Goal: Information Seeking & Learning: Find contact information

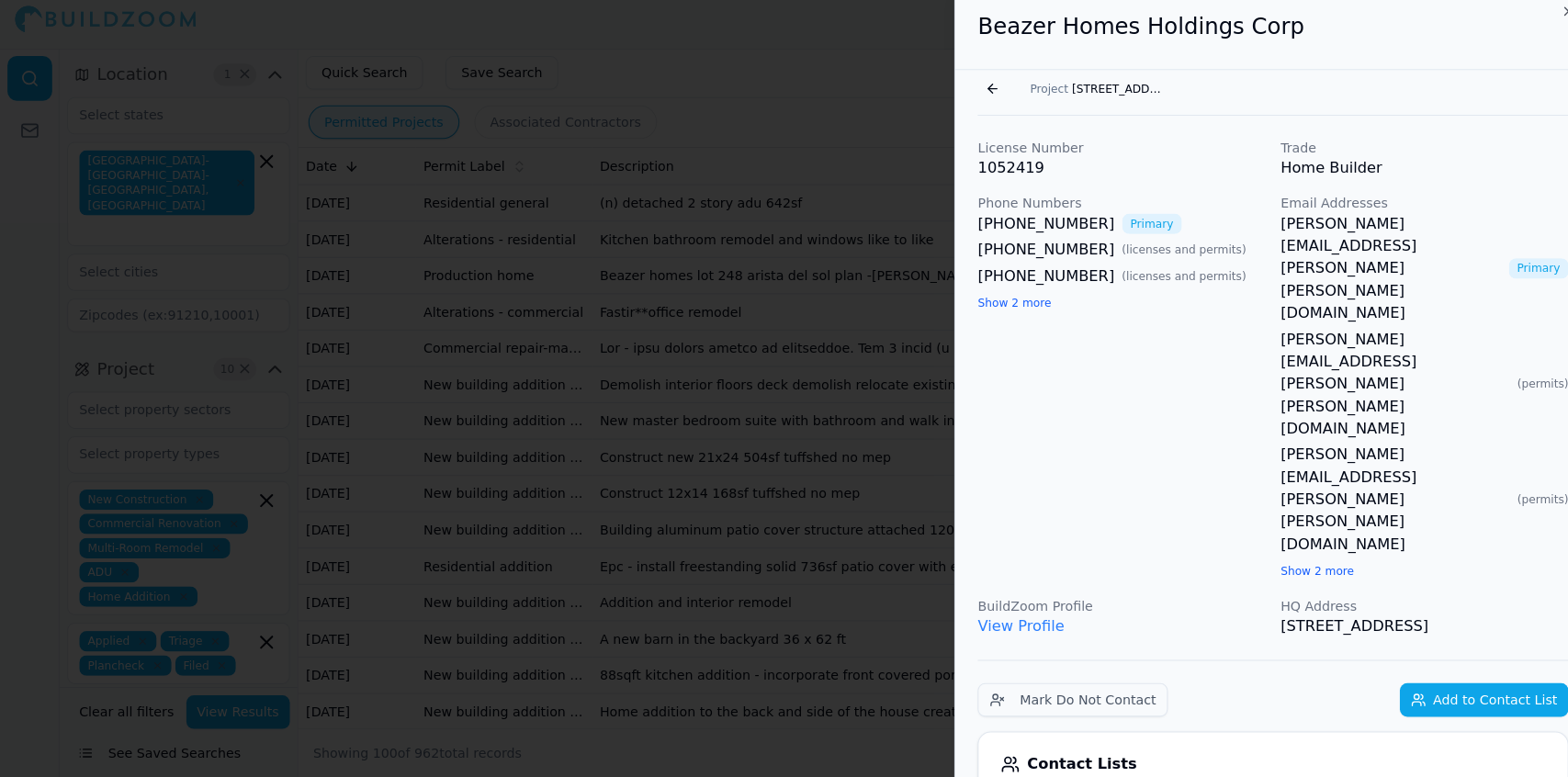
scroll to position [798, 0]
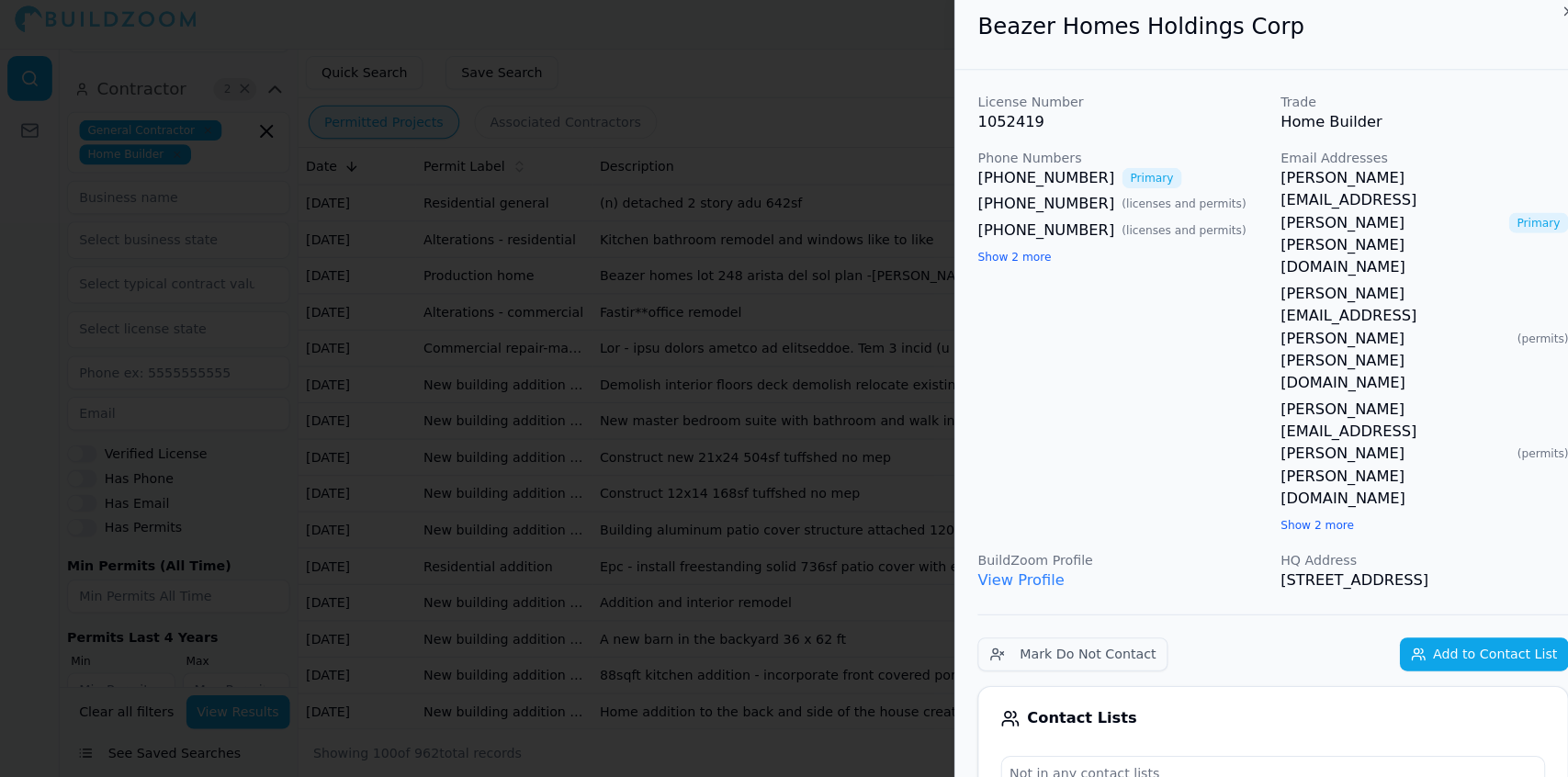
drag, startPoint x: 647, startPoint y: 84, endPoint x: 570, endPoint y: 103, distance: 79.3
click at [570, 103] on div at bounding box center [784, 388] width 1568 height 777
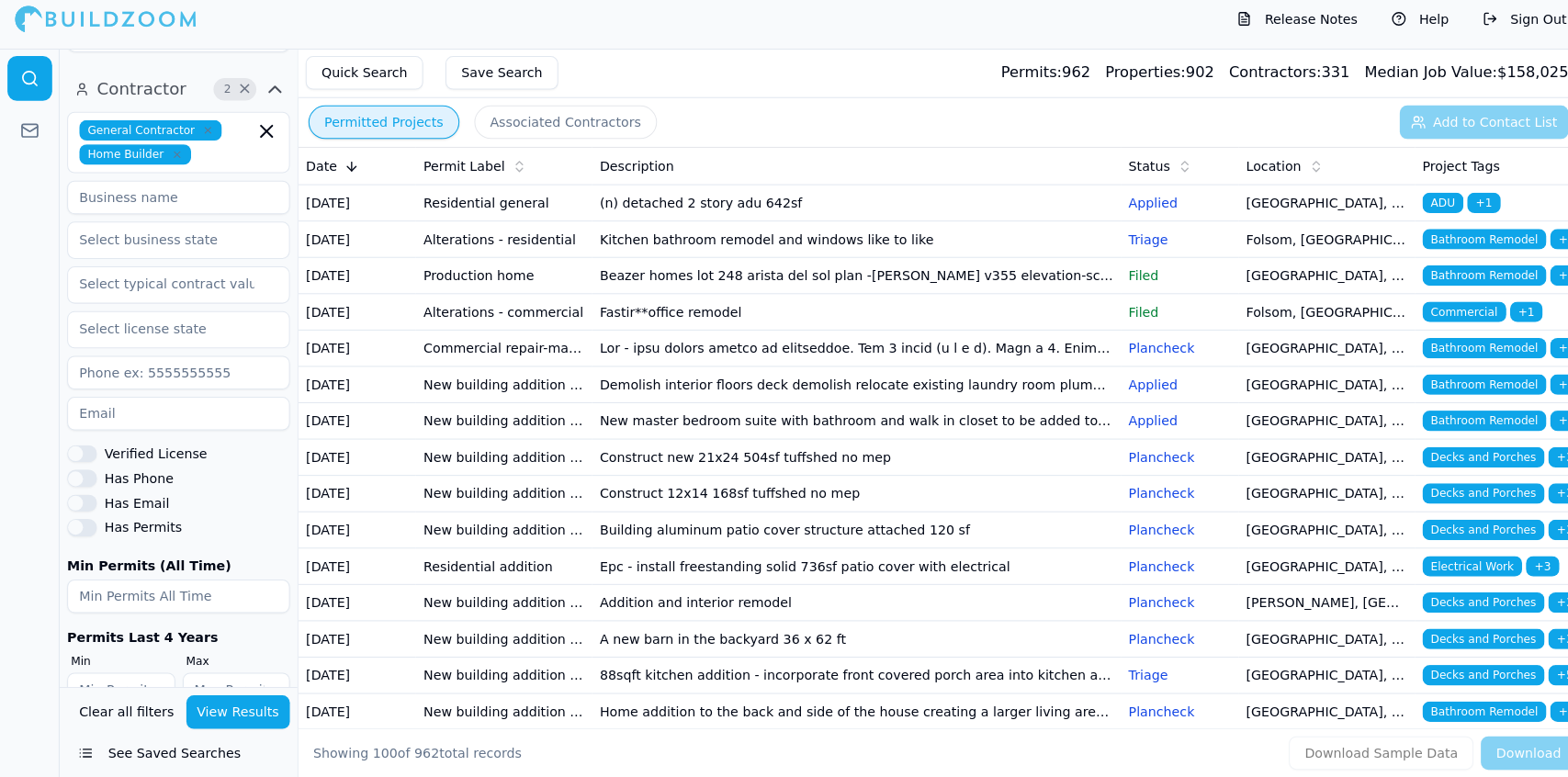
click at [803, 445] on td "New master bedroom suite with bathroom and walk in closet to be added to rear o…" at bounding box center [844, 427] width 520 height 35
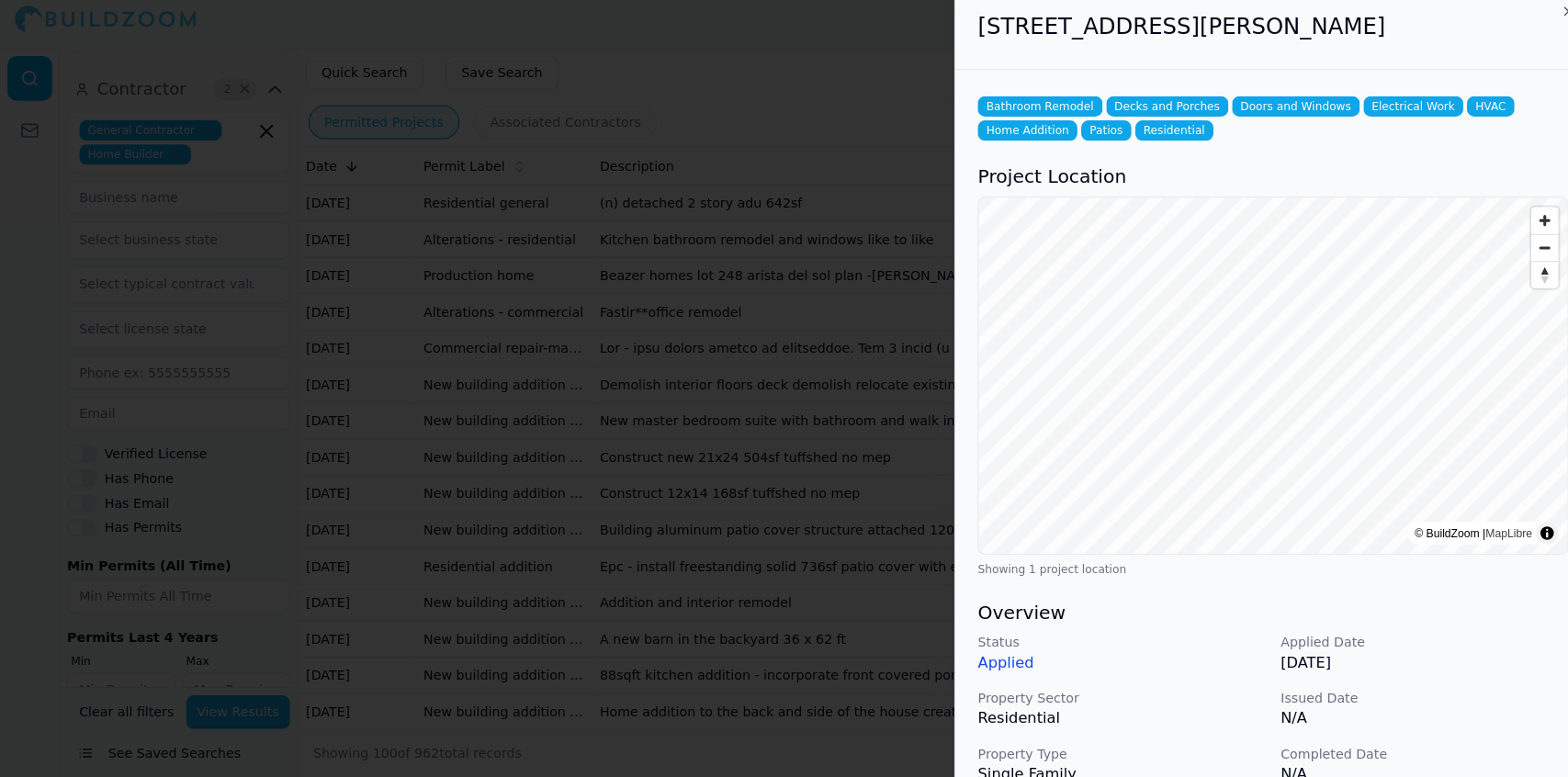
click at [1463, 720] on p "N/A" at bounding box center [1403, 719] width 284 height 22
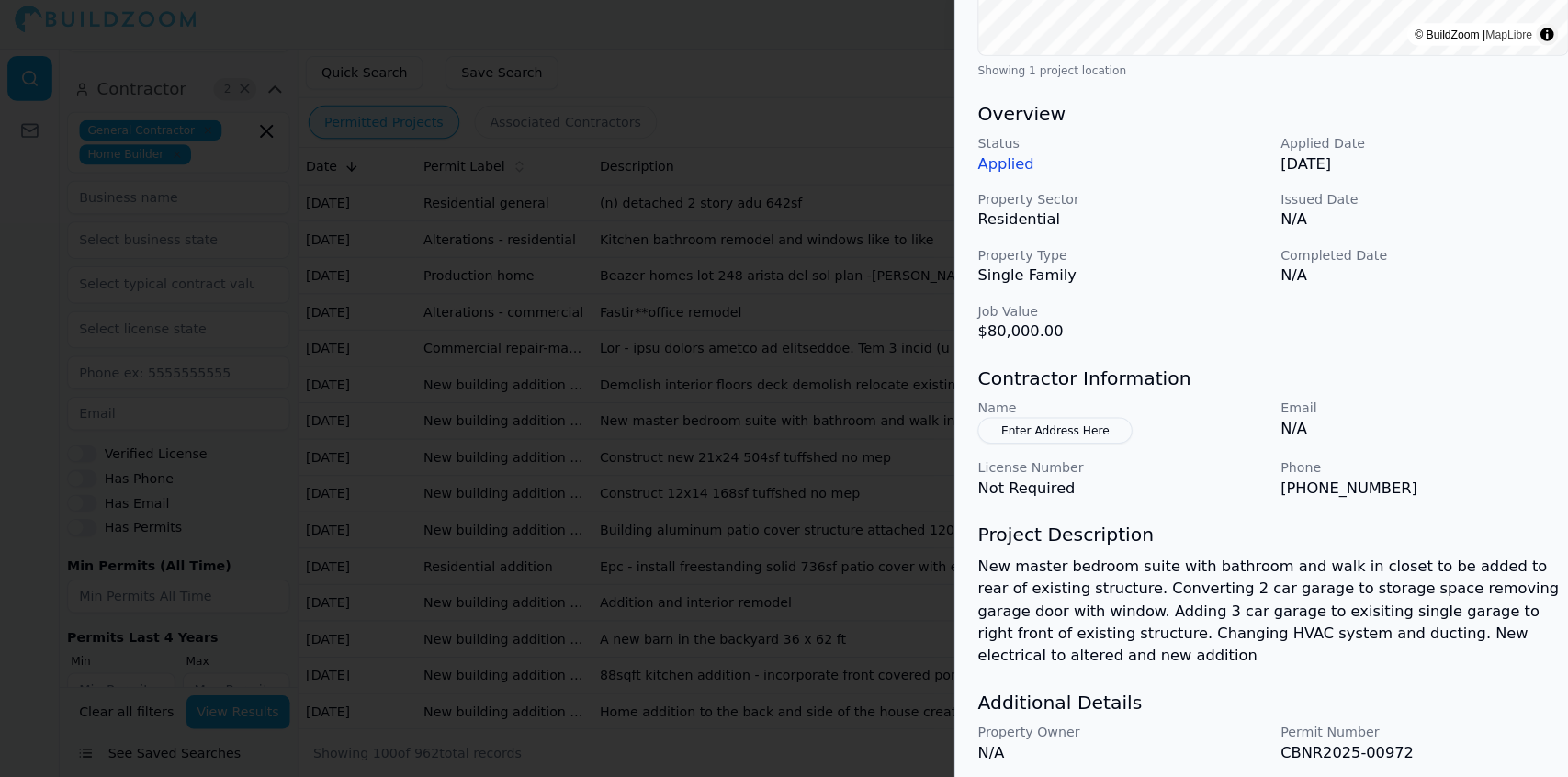
scroll to position [493, 0]
click at [1486, 472] on p "Phone" at bounding box center [1403, 470] width 284 height 19
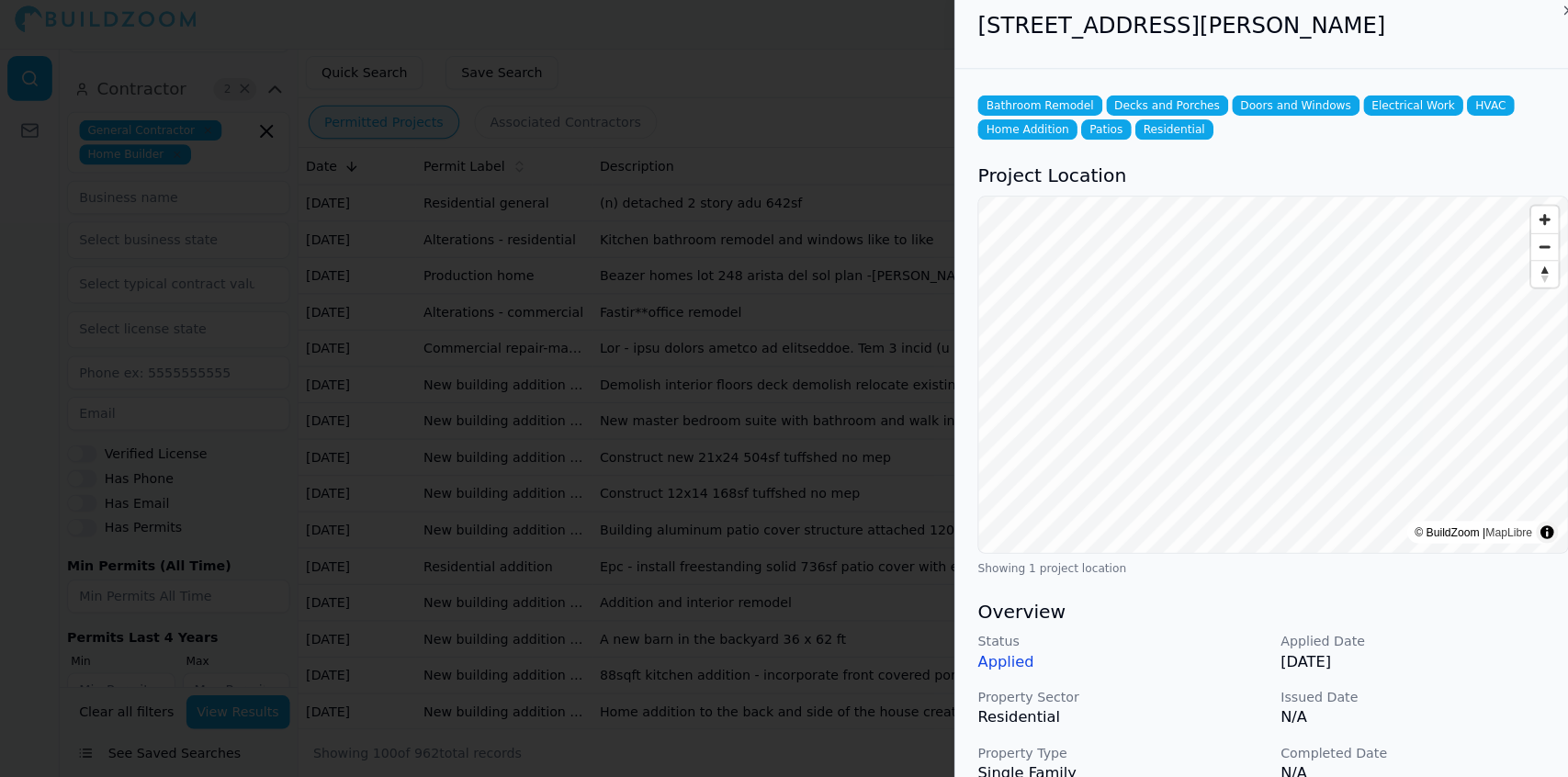
scroll to position [0, 0]
click at [617, 465] on div at bounding box center [784, 388] width 1568 height 777
